Goal: Navigation & Orientation: Find specific page/section

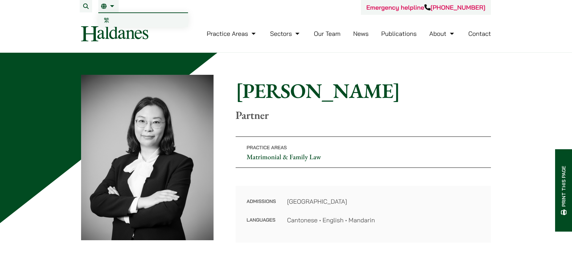
click at [110, 17] on link "繁" at bounding box center [143, 20] width 90 height 14
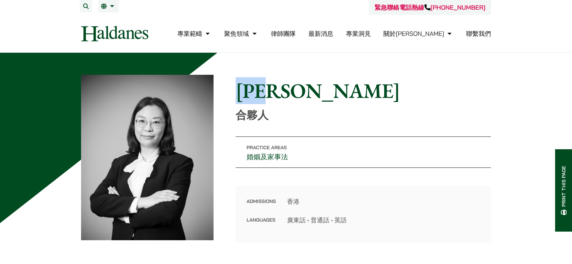
drag, startPoint x: 316, startPoint y: 92, endPoint x: 245, endPoint y: 90, distance: 71.2
click at [245, 90] on h1 "[PERSON_NAME]" at bounding box center [363, 90] width 255 height 25
copy h1 "[PERSON_NAME]"
